Goal: Task Accomplishment & Management: Complete application form

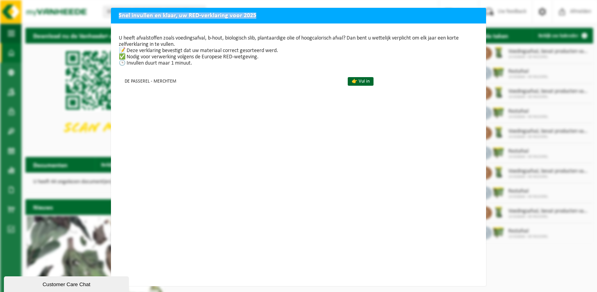
drag, startPoint x: 85, startPoint y: 23, endPoint x: 97, endPoint y: 22, distance: 11.8
click at [97, 22] on div "Snel invullen en klaar, uw RED-verklaring voor 2025 U heeft afvalstoffen zoals …" at bounding box center [298, 146] width 597 height 292
click at [48, 87] on div "Snel invullen en klaar, uw RED-verklaring voor 2025 U heeft afvalstoffen zoals …" at bounding box center [298, 146] width 597 height 292
click at [518, 23] on div "Snel invullen en klaar, uw RED-verklaring voor 2025 U heeft afvalstoffen zoals …" at bounding box center [298, 146] width 597 height 292
click at [119, 52] on p "U heeft afvalstoffen zoals voedingsafval, b-hout, biologisch slib, plantaardige…" at bounding box center [299, 50] width 360 height 31
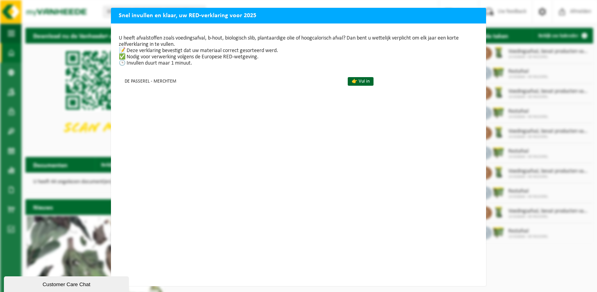
click at [380, 4] on div "Snel invullen en klaar, uw RED-verklaring voor 2025 U heeft afvalstoffen zoals …" at bounding box center [298, 146] width 597 height 292
click at [519, 22] on div "Snel invullen en klaar, uw RED-verklaring voor 2025 U heeft afvalstoffen zoals …" at bounding box center [298, 146] width 597 height 292
click at [352, 82] on link "👉 Vul in" at bounding box center [361, 81] width 26 height 9
click at [356, 81] on link "👉 Vul in" at bounding box center [361, 81] width 26 height 9
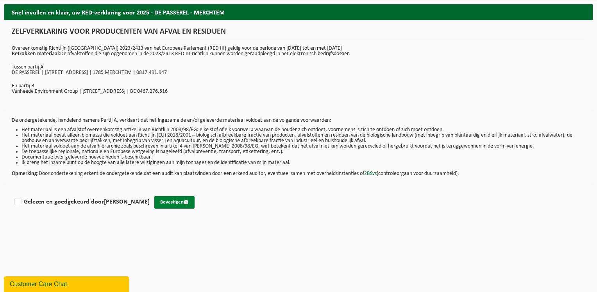
click at [189, 203] on span "submit" at bounding box center [186, 201] width 5 height 5
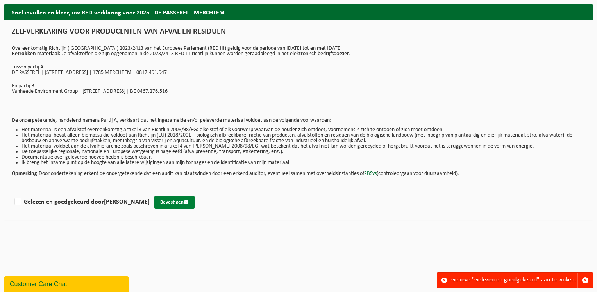
click at [195, 205] on button "Bevestigen" at bounding box center [174, 202] width 40 height 13
click at [445, 274] on div at bounding box center [445, 280] width 14 height 15
click at [444, 281] on span at bounding box center [444, 280] width 6 height 6
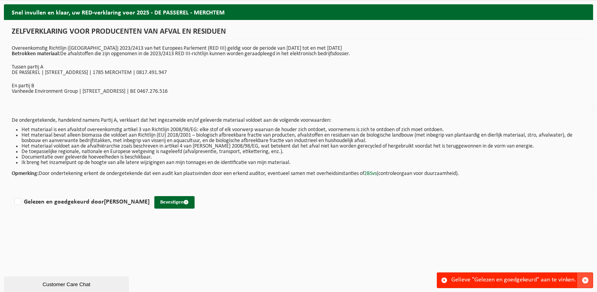
click at [585, 279] on span "button" at bounding box center [585, 279] width 7 height 7
click at [585, 278] on span "button" at bounding box center [585, 279] width 7 height 7
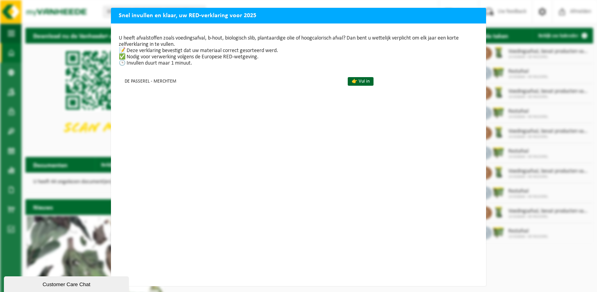
click at [119, 47] on p "U heeft afvalstoffen zoals voedingsafval, b-hout, biologisch slib, plantaardige…" at bounding box center [299, 50] width 360 height 31
click at [119, 54] on p "U heeft afvalstoffen zoals voedingsafval, b-hout, biologisch slib, plantaardige…" at bounding box center [299, 50] width 360 height 31
click at [119, 50] on p "U heeft afvalstoffen zoals voedingsafval, b-hout, biologisch slib, plantaardige…" at bounding box center [299, 50] width 360 height 31
click at [357, 84] on link "👉 Vul in" at bounding box center [361, 81] width 26 height 9
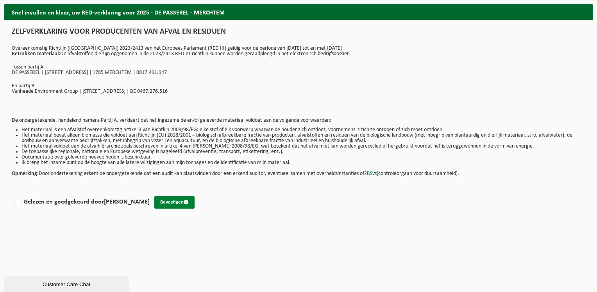
click at [178, 198] on button "Bevestigen" at bounding box center [174, 202] width 40 height 13
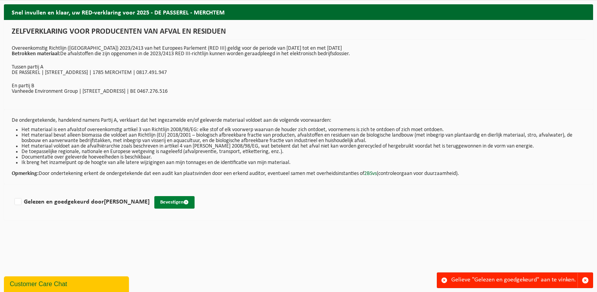
click at [195, 207] on button "Bevestigen" at bounding box center [174, 202] width 40 height 13
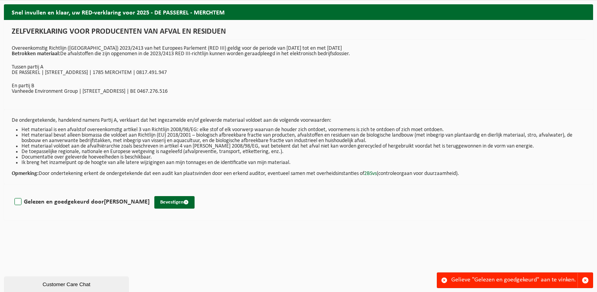
click at [18, 205] on label "Gelezen en goedgekeurd door [PERSON_NAME]" at bounding box center [81, 202] width 137 height 12
click at [150, 192] on input "Gelezen en goedgekeurd door [PERSON_NAME]" at bounding box center [150, 192] width 0 height 0
checkbox input "true"
click at [176, 200] on button "Bevestigen" at bounding box center [174, 202] width 40 height 13
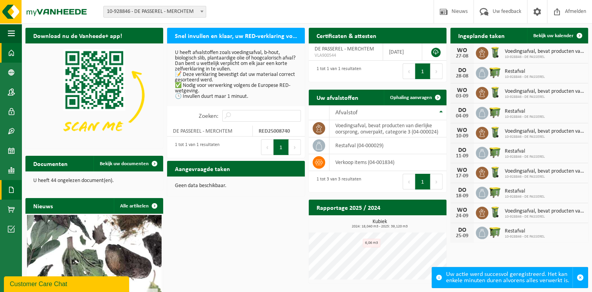
click at [9, 193] on span at bounding box center [11, 190] width 7 height 20
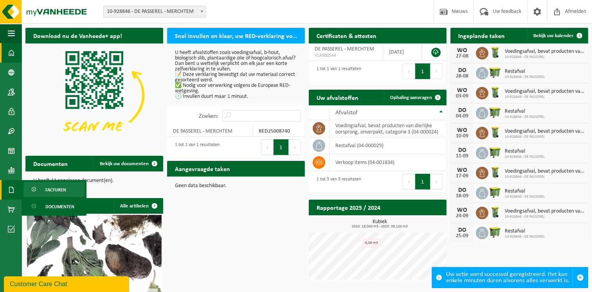
click at [54, 193] on span "Facturen" at bounding box center [55, 189] width 21 height 15
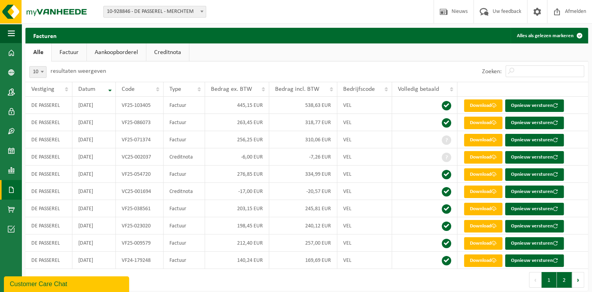
click at [565, 276] on button "2" at bounding box center [563, 280] width 15 height 16
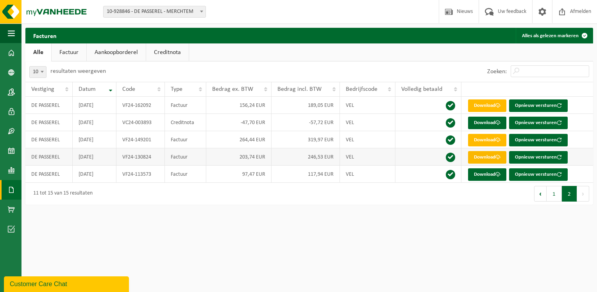
click at [479, 156] on link "Download" at bounding box center [487, 157] width 38 height 13
click at [544, 193] on button "Vorige" at bounding box center [541, 194] width 13 height 16
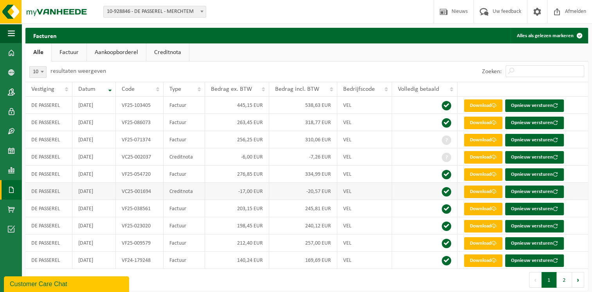
click at [488, 188] on link "Download" at bounding box center [483, 191] width 38 height 13
click at [565, 282] on button "2" at bounding box center [563, 280] width 15 height 16
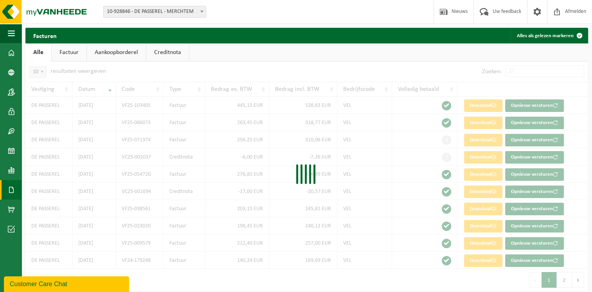
scroll to position [5, 0]
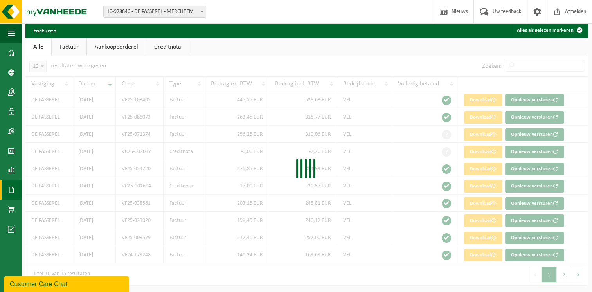
click at [564, 275] on div at bounding box center [306, 170] width 562 height 229
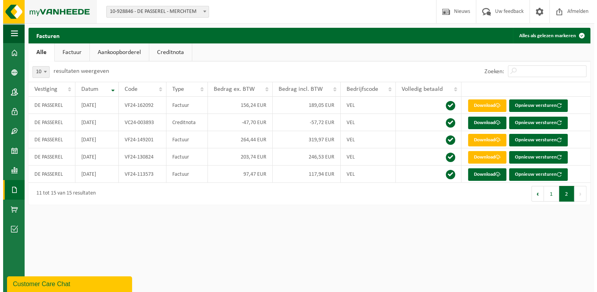
scroll to position [0, 0]
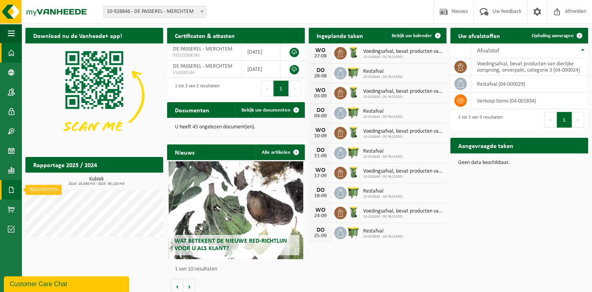
click at [13, 192] on span at bounding box center [11, 190] width 7 height 20
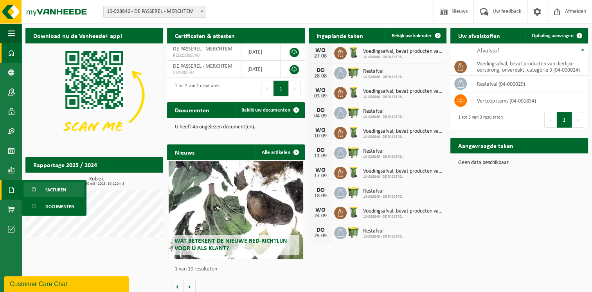
click at [42, 190] on link "Facturen" at bounding box center [53, 189] width 61 height 15
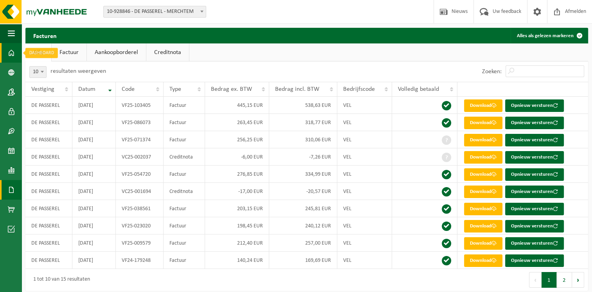
click at [11, 52] on span at bounding box center [11, 53] width 7 height 20
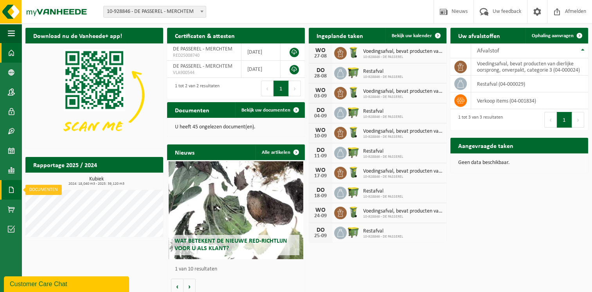
click at [11, 189] on span at bounding box center [11, 190] width 7 height 20
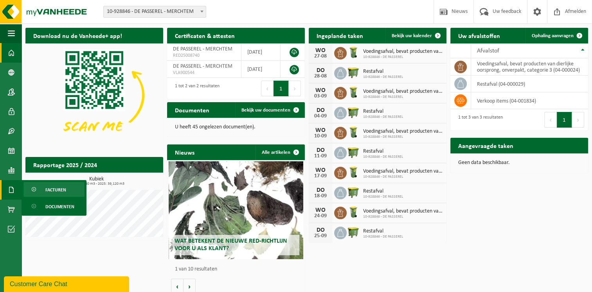
click at [36, 190] on span at bounding box center [34, 189] width 6 height 15
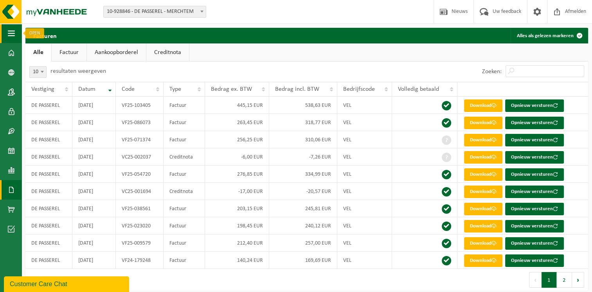
click at [17, 37] on button "Navigatie" at bounding box center [11, 33] width 22 height 20
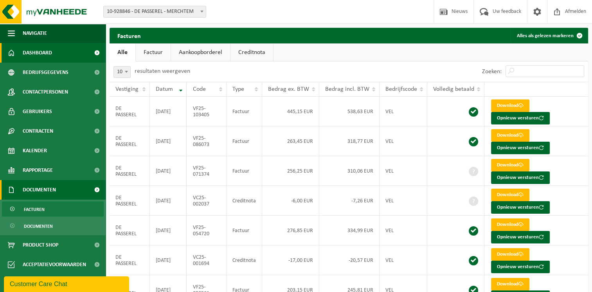
click at [15, 54] on link "Dashboard" at bounding box center [53, 53] width 106 height 20
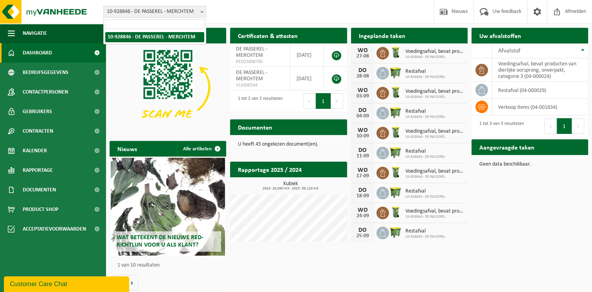
click at [201, 12] on b at bounding box center [201, 12] width 3 height 2
click at [572, 12] on span "Afmelden" at bounding box center [575, 11] width 25 height 23
